Goal: Find specific page/section: Find specific page/section

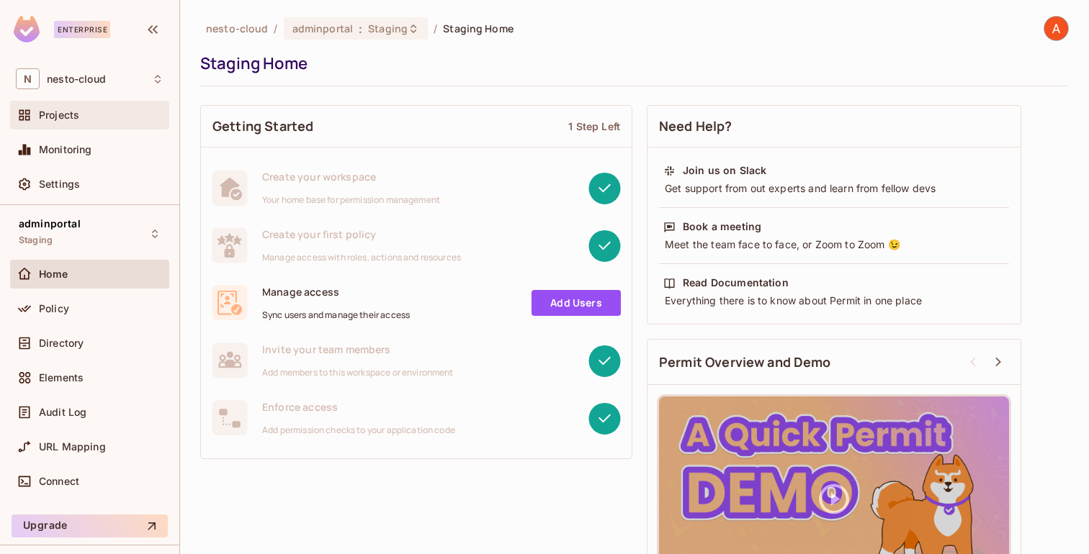
click at [73, 124] on div "Projects" at bounding box center [89, 115] width 159 height 29
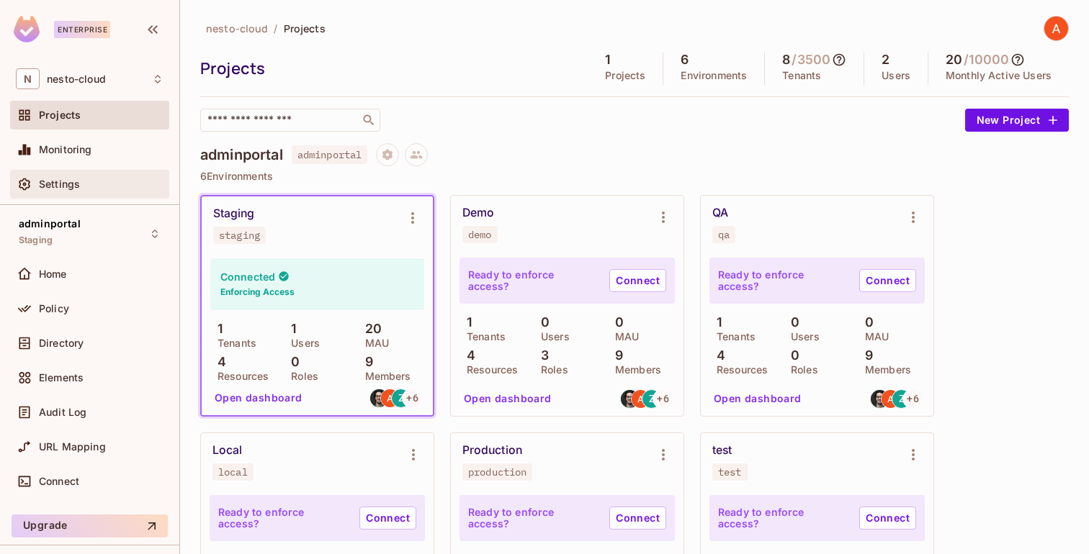
click at [66, 179] on span "Settings" at bounding box center [59, 185] width 41 height 12
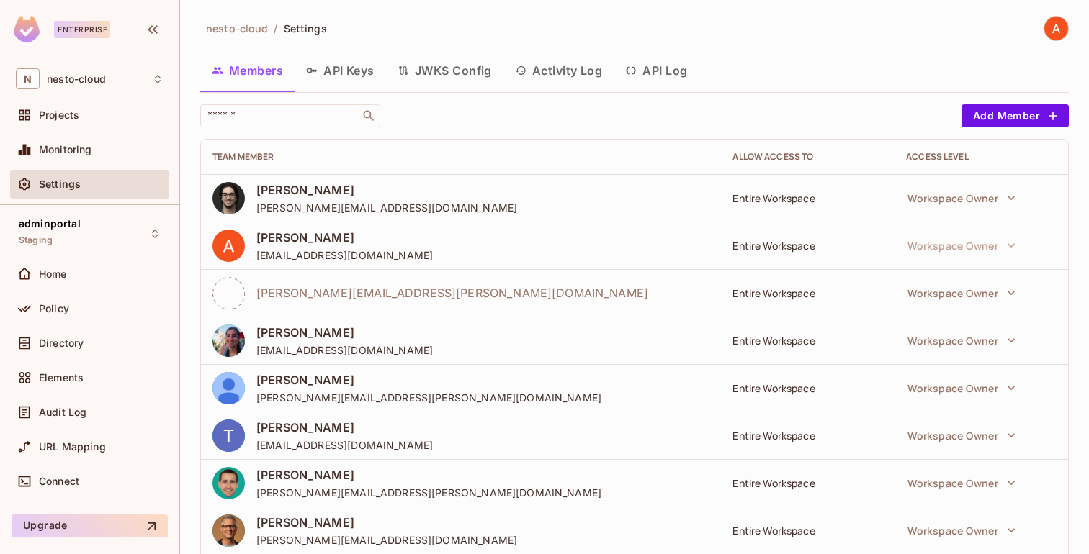
click at [351, 72] on button "API Keys" at bounding box center [339, 71] width 91 height 36
